Goal: Information Seeking & Learning: Learn about a topic

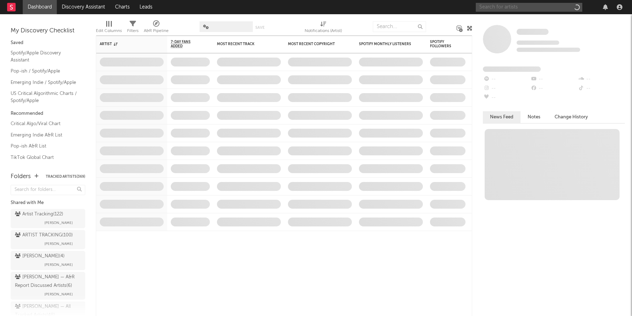
click at [483, 8] on input "text" at bounding box center [529, 7] width 107 height 9
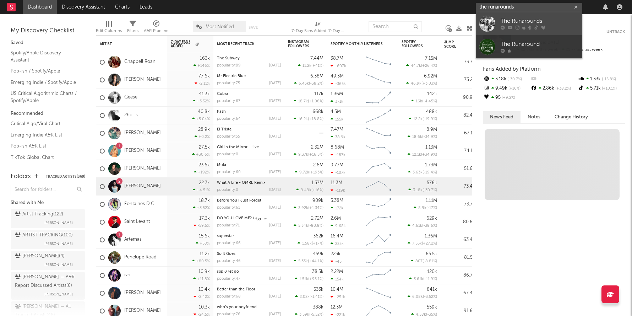
type input "the runarounds"
click at [532, 20] on div "The Runarounds" at bounding box center [540, 21] width 78 height 9
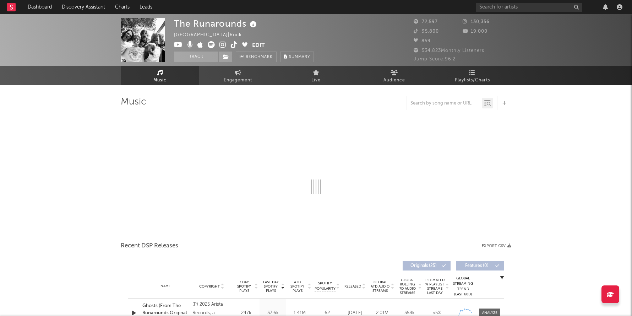
select select "1w"
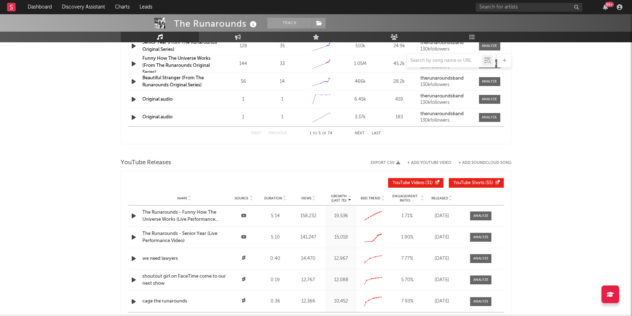
scroll to position [752, 0]
